Goal: Transaction & Acquisition: Purchase product/service

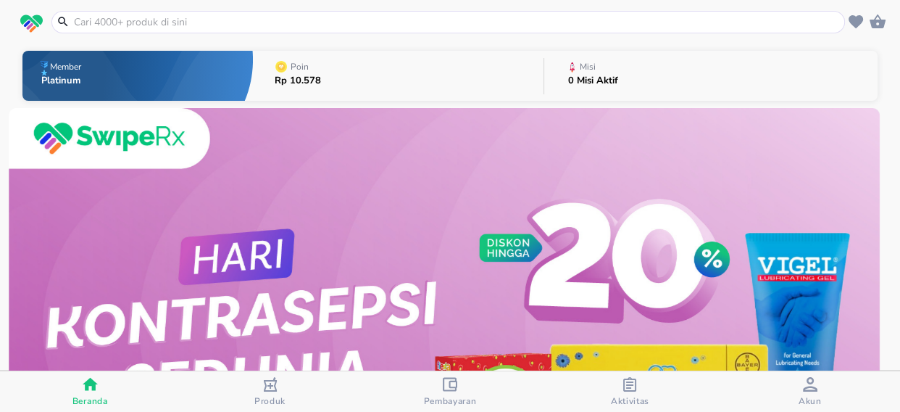
click at [230, 25] on input "text" at bounding box center [456, 21] width 769 height 15
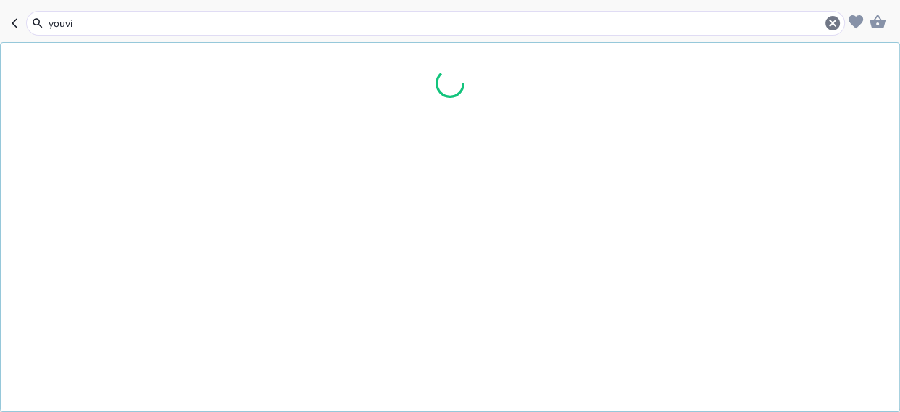
type input "youvit"
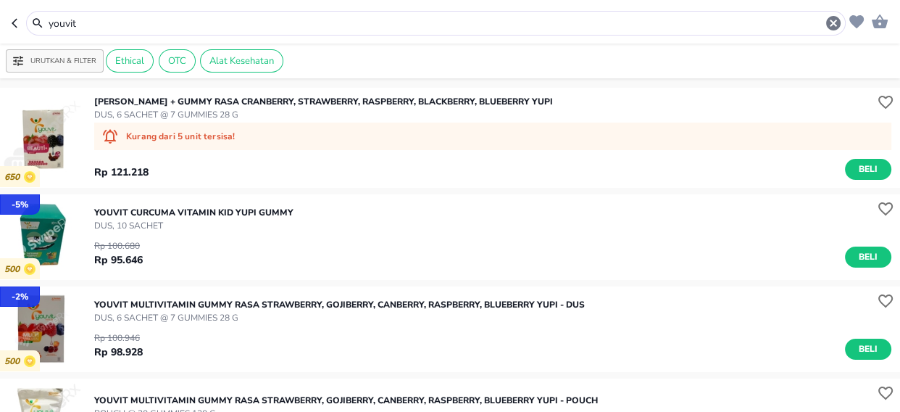
click at [102, 25] on input "youvit" at bounding box center [435, 23] width 777 height 15
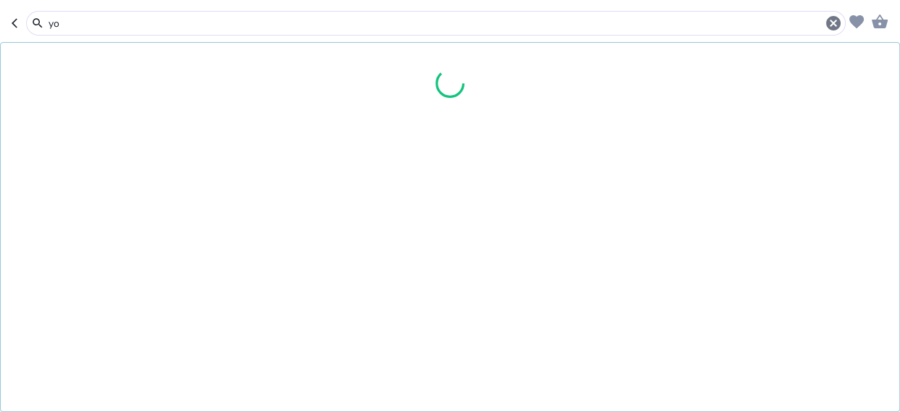
type input "y"
